Goal: Navigation & Orientation: Find specific page/section

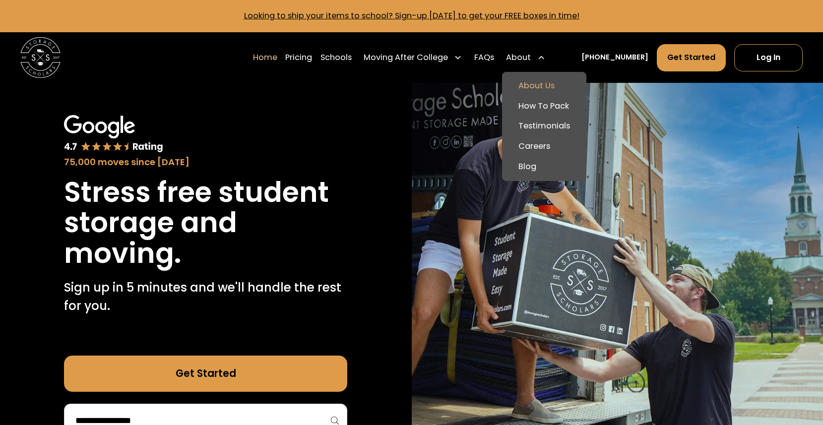
click at [543, 80] on link "About Us" at bounding box center [544, 86] width 76 height 20
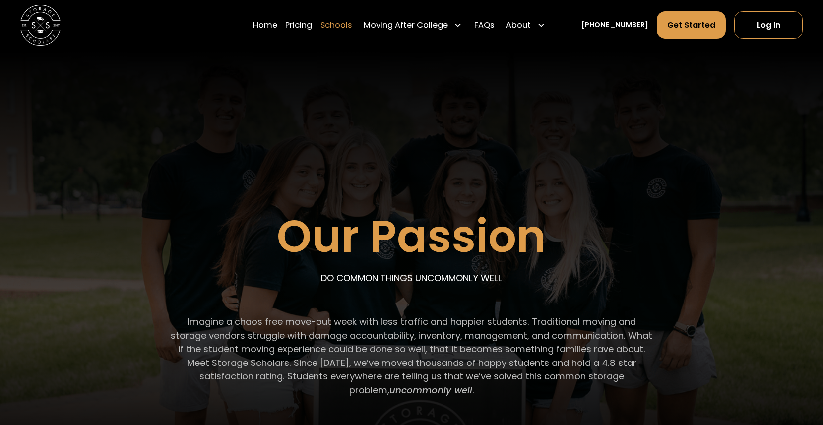
click at [352, 24] on link "Schools" at bounding box center [336, 25] width 31 height 28
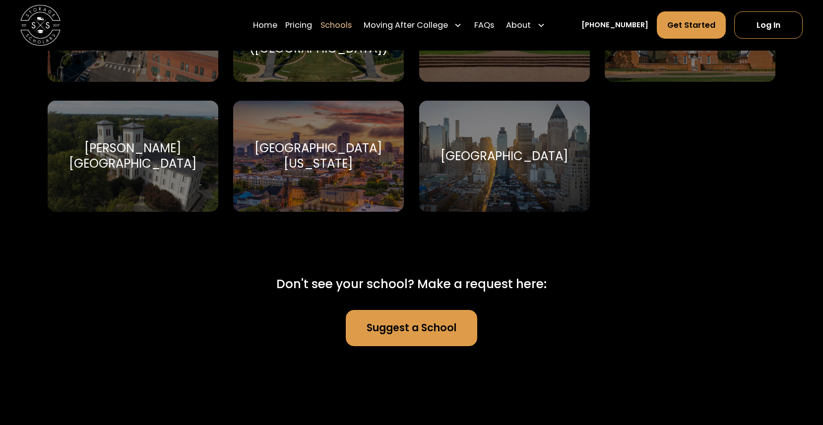
scroll to position [6258, 0]
